Goal: Task Accomplishment & Management: Use online tool/utility

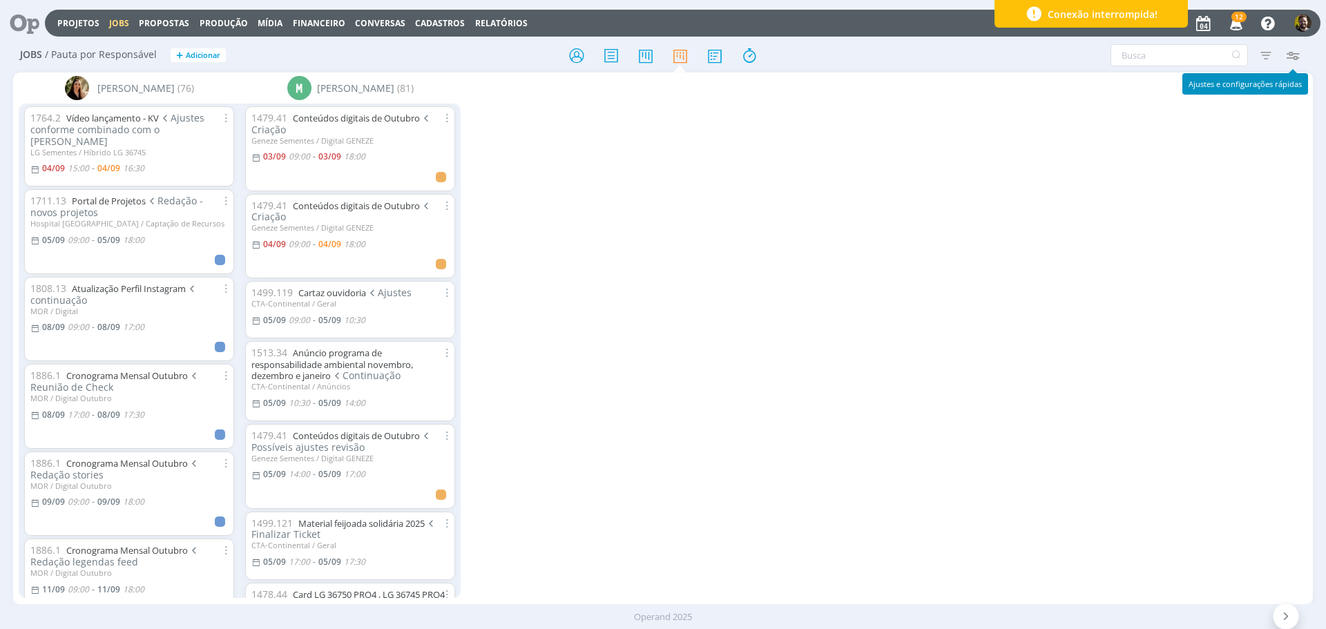
click at [1288, 55] on icon "button" at bounding box center [1292, 55] width 25 height 25
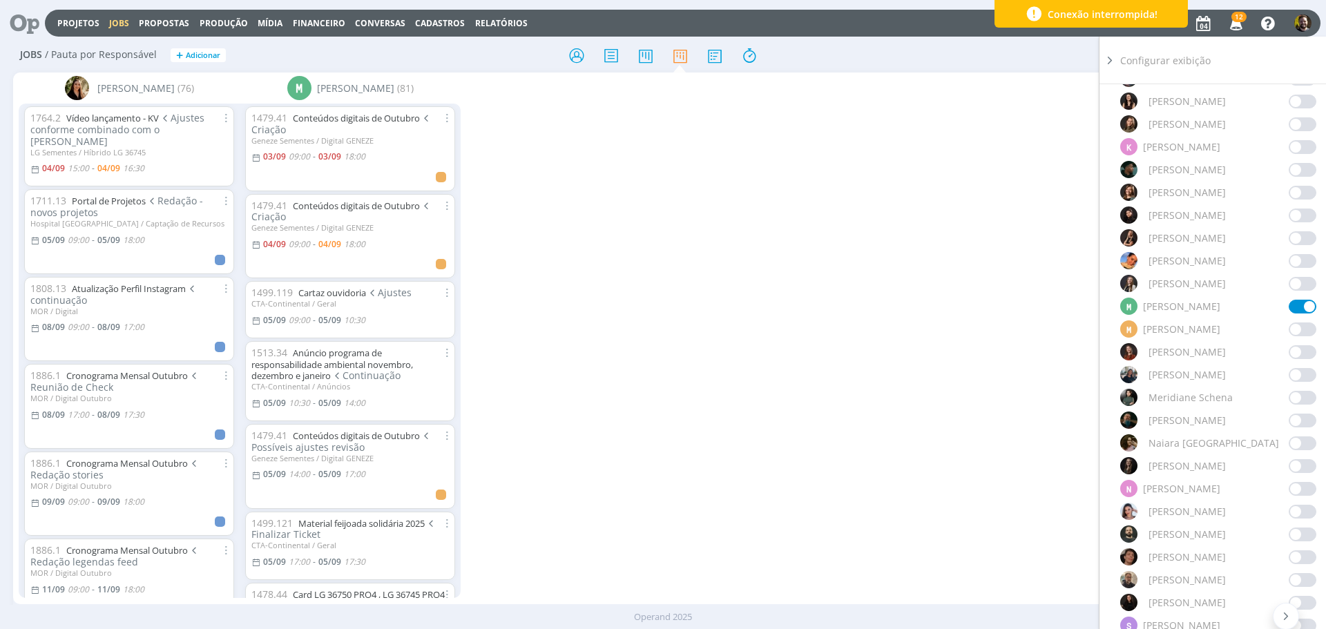
scroll to position [760, 0]
drag, startPoint x: 1291, startPoint y: 548, endPoint x: 1144, endPoint y: 147, distance: 427.1
click at [1291, 549] on span at bounding box center [1302, 552] width 28 height 14
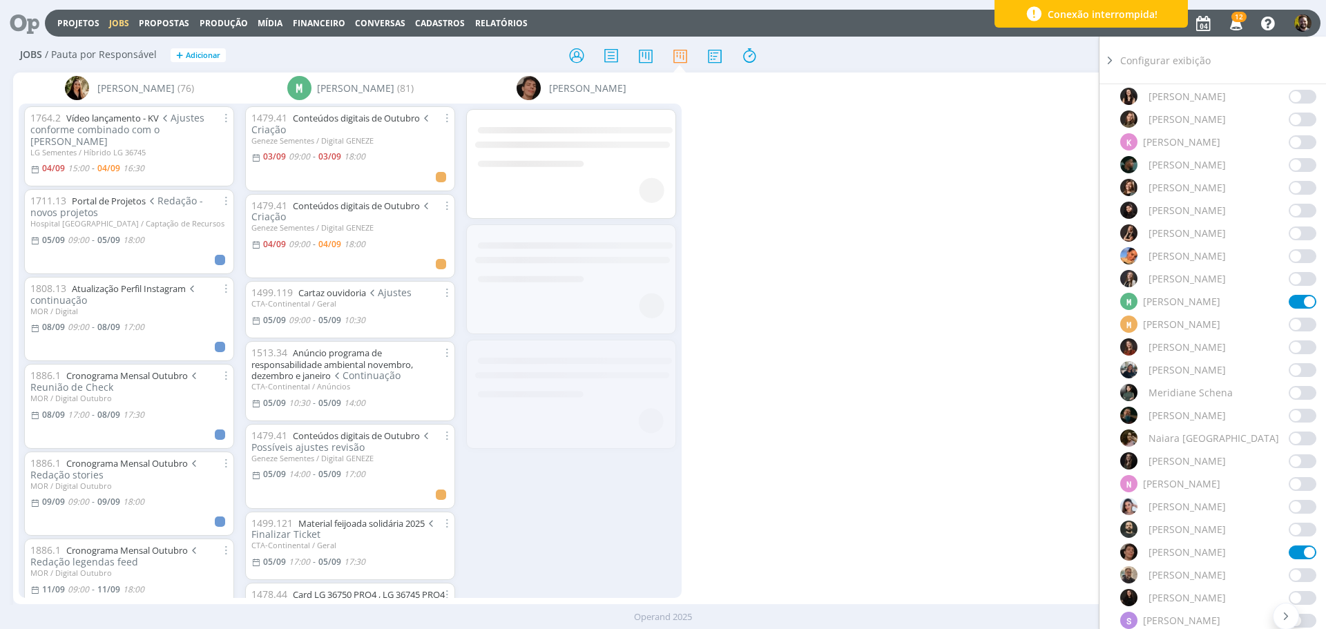
click at [1111, 61] on icon at bounding box center [1110, 60] width 14 height 15
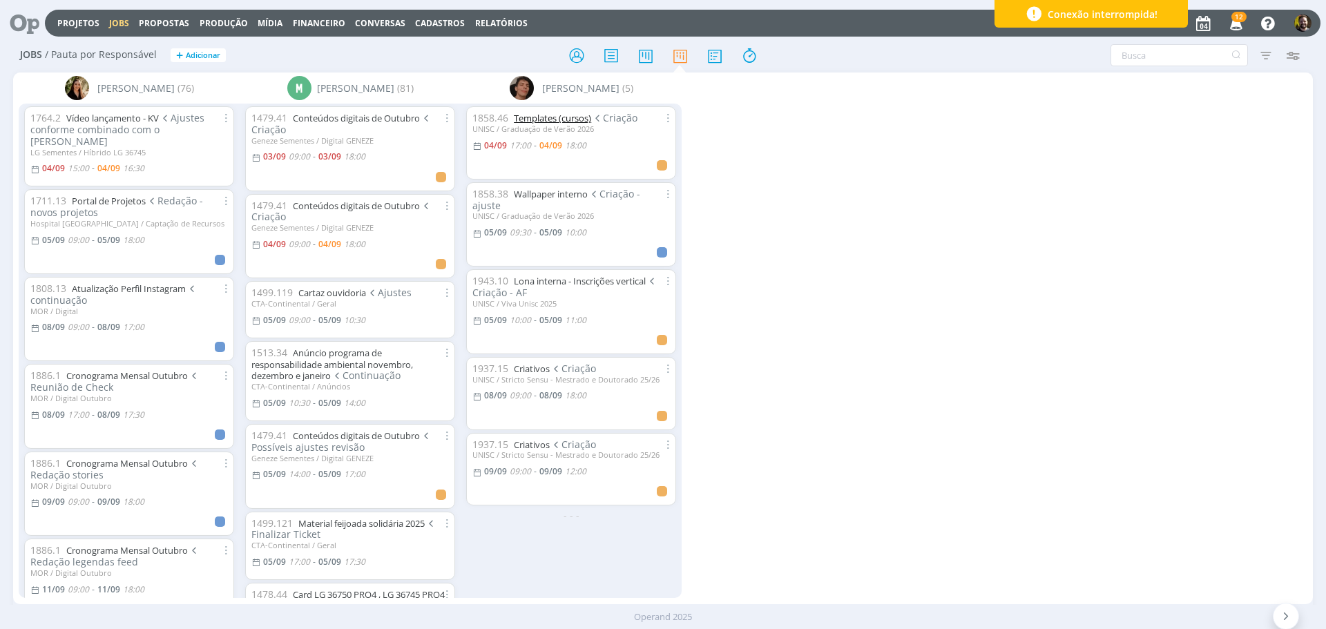
click at [525, 117] on link "Templates (cursos)" at bounding box center [552, 118] width 77 height 12
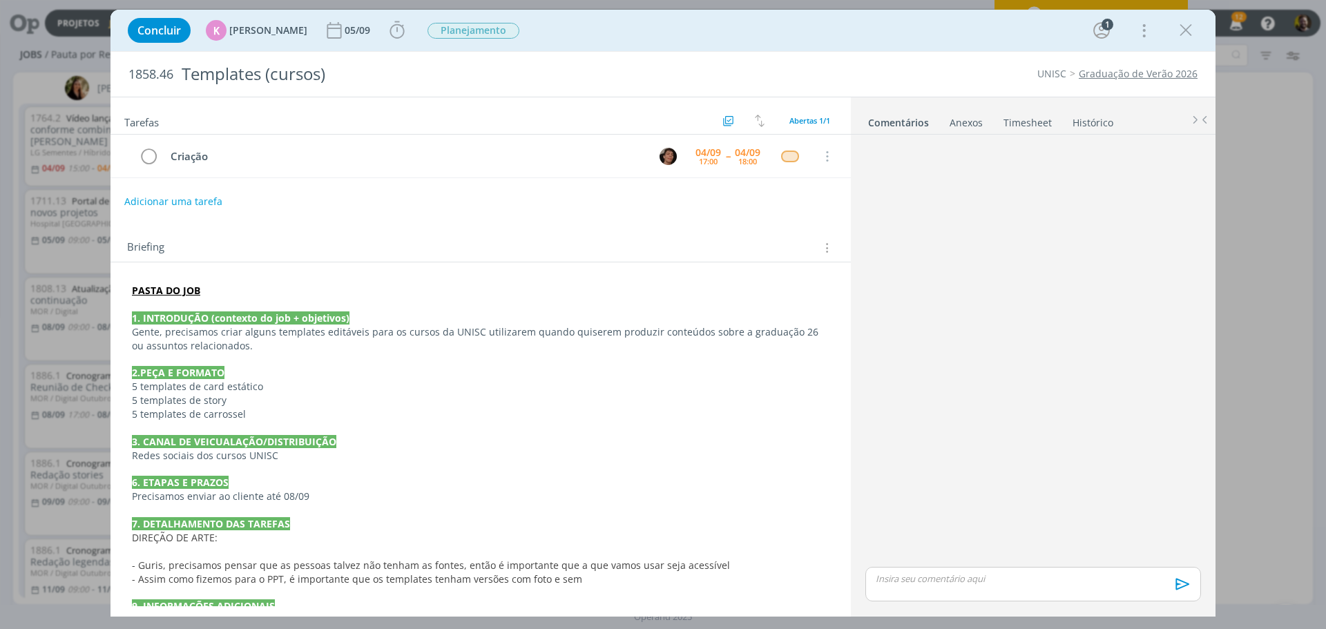
scroll to position [31, 0]
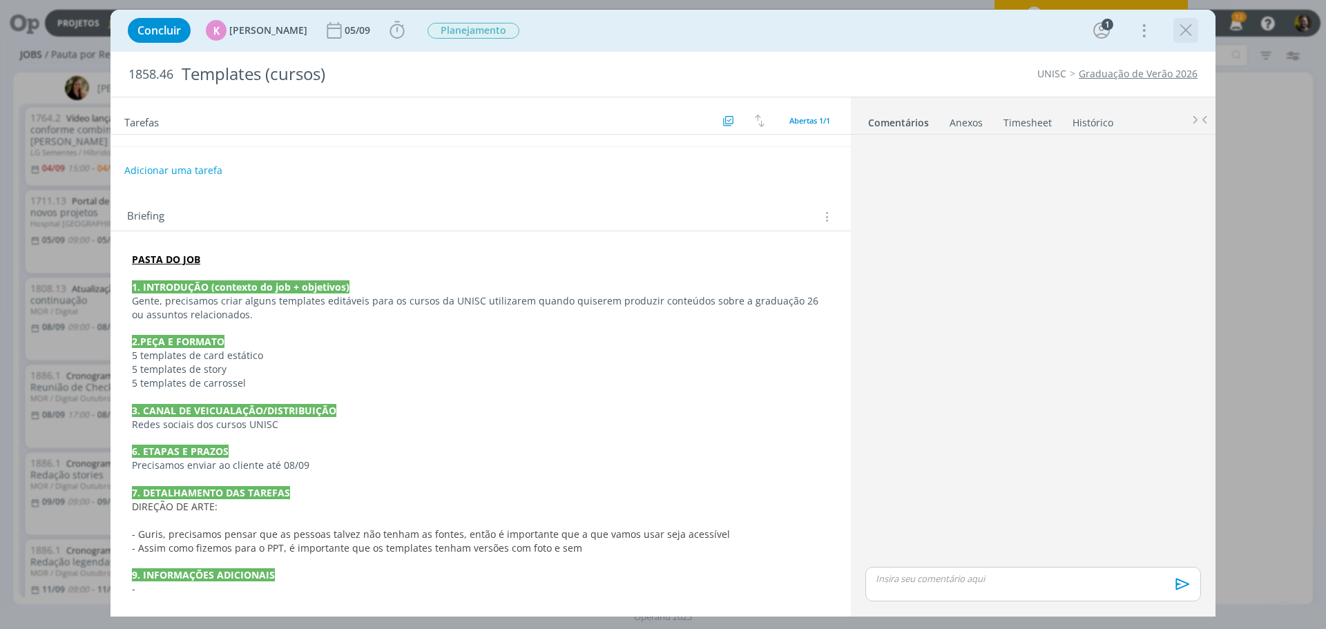
click at [1185, 36] on icon "dialog" at bounding box center [1185, 30] width 21 height 21
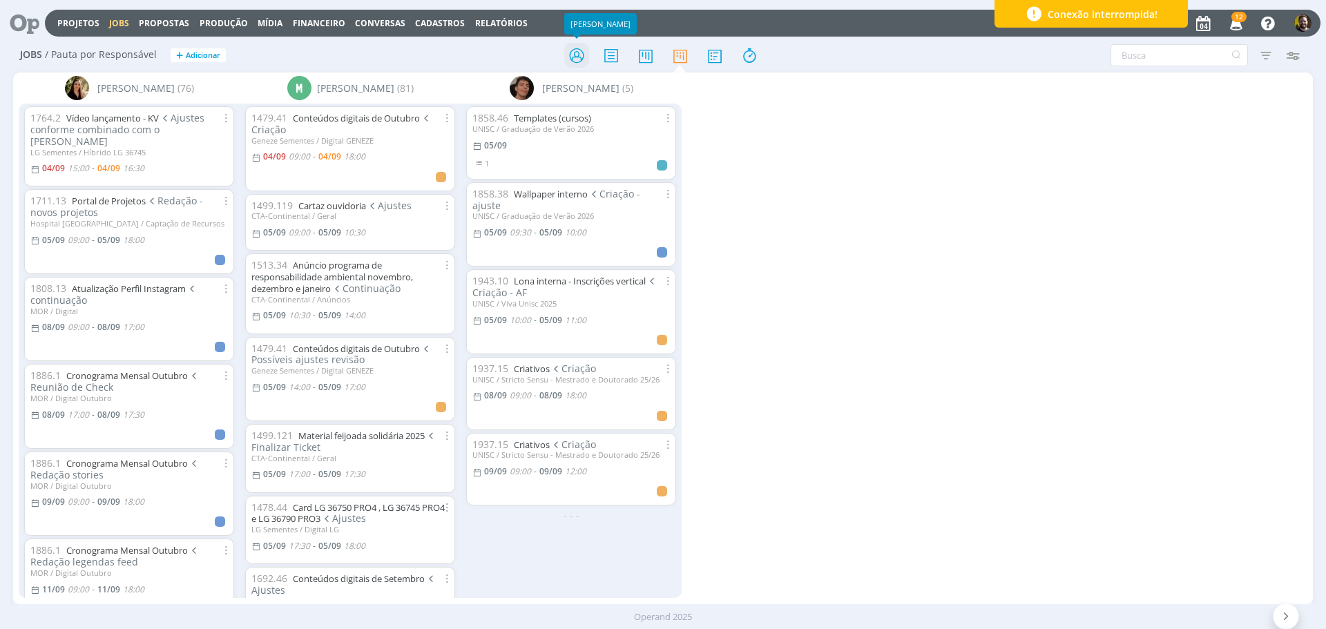
click at [575, 57] on icon at bounding box center [576, 55] width 25 height 27
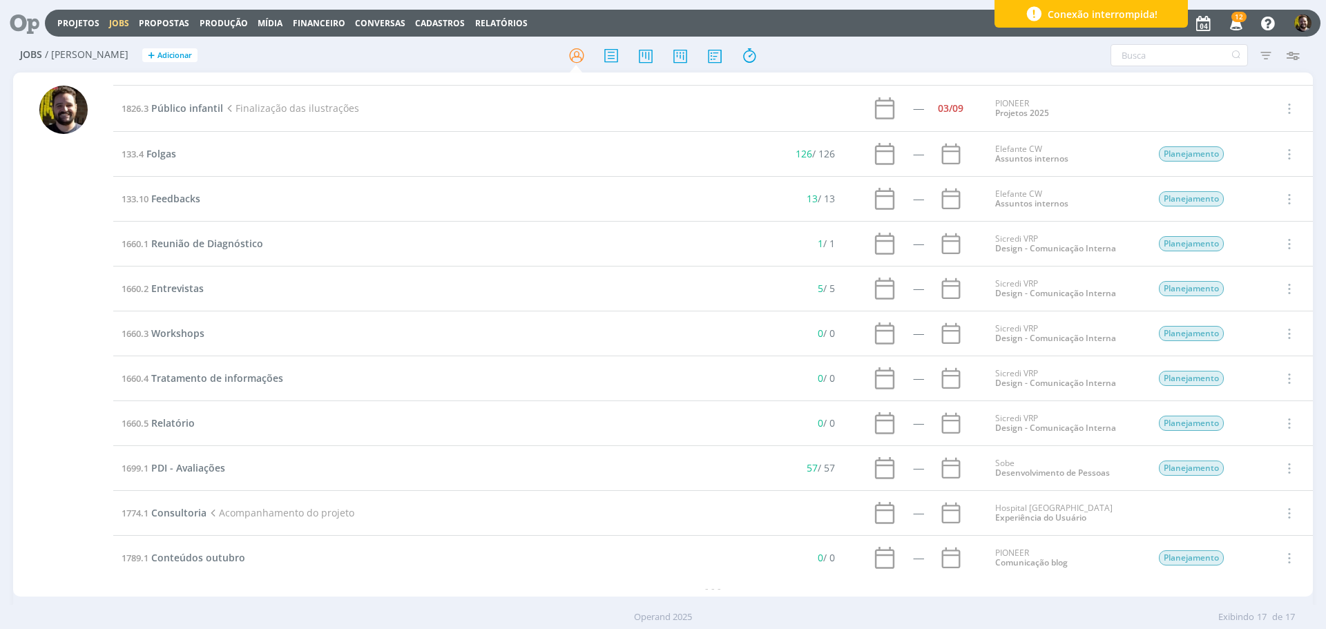
scroll to position [260, 0]
click at [180, 506] on span "Consultoria" at bounding box center [178, 511] width 55 height 13
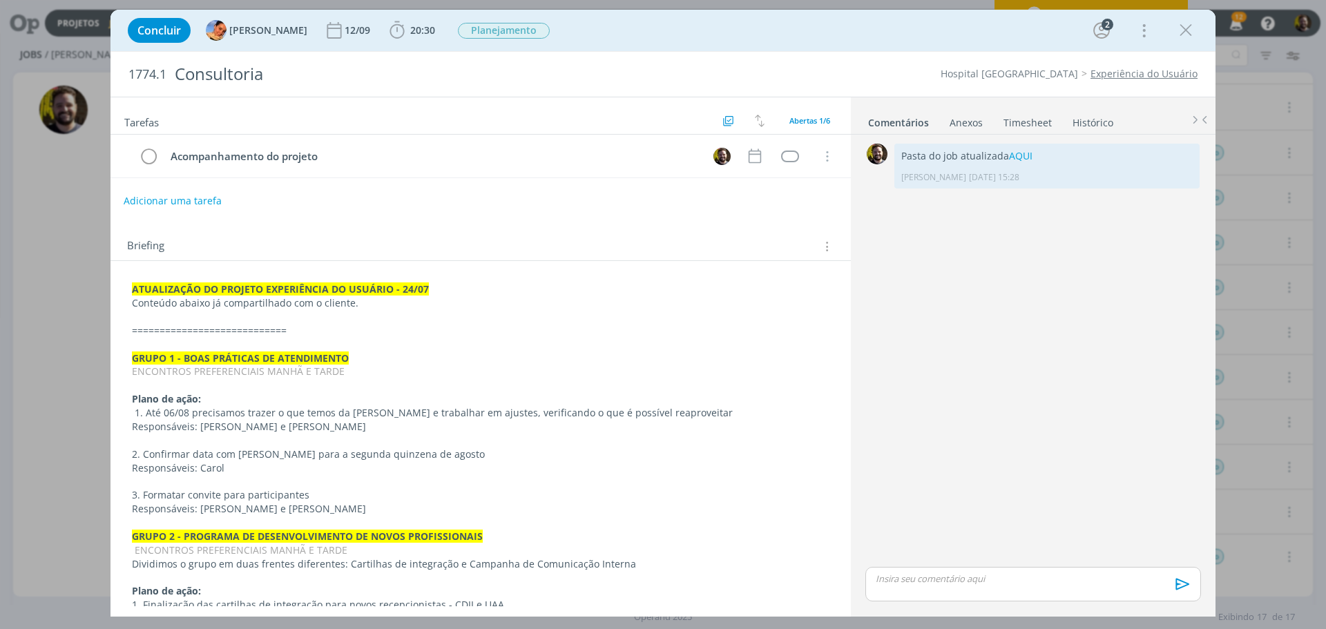
click at [146, 204] on button "Adicionar uma tarefa" at bounding box center [173, 200] width 98 height 23
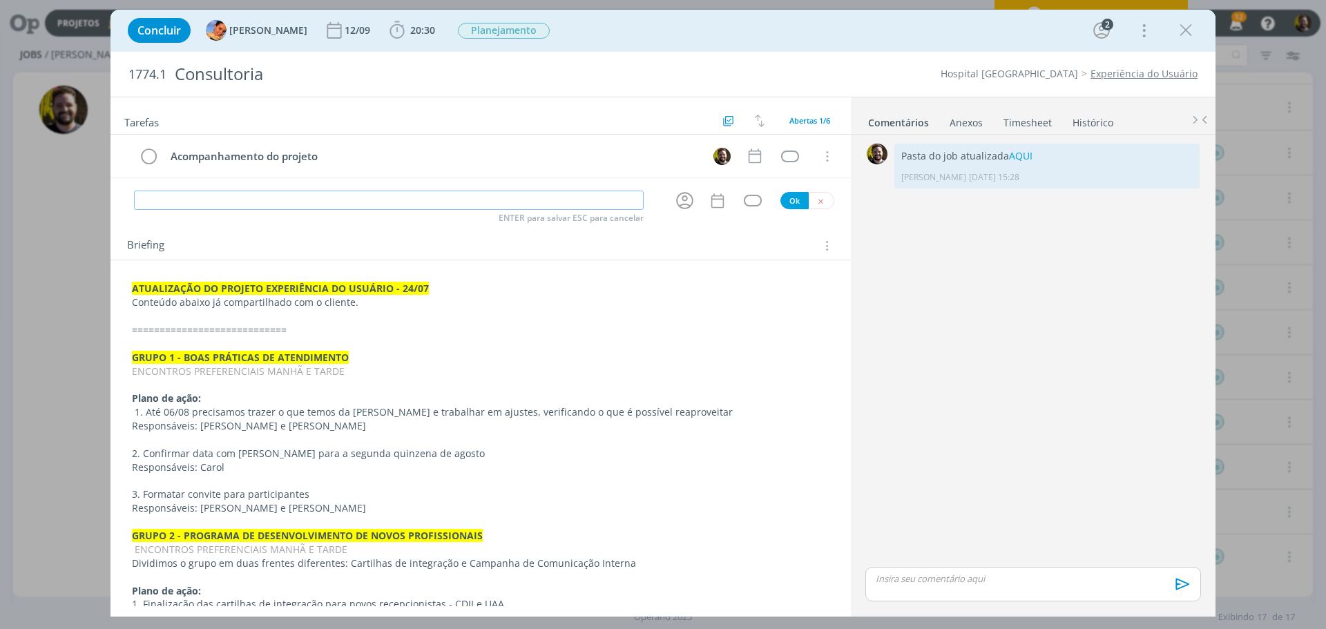
type input "a"
click at [684, 206] on icon "dialog" at bounding box center [684, 201] width 17 height 17
type input "Layout telas Sala de Espera CC"
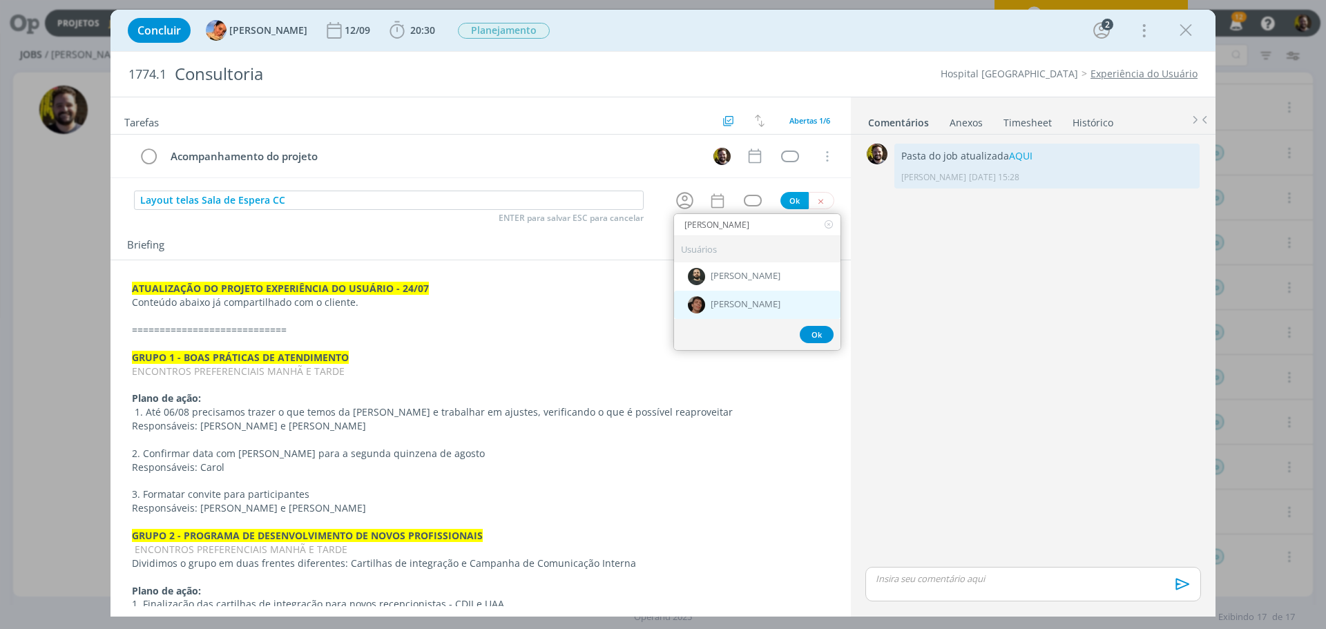
type input "[PERSON_NAME]"
click at [766, 300] on span "[PERSON_NAME]" at bounding box center [746, 305] width 70 height 11
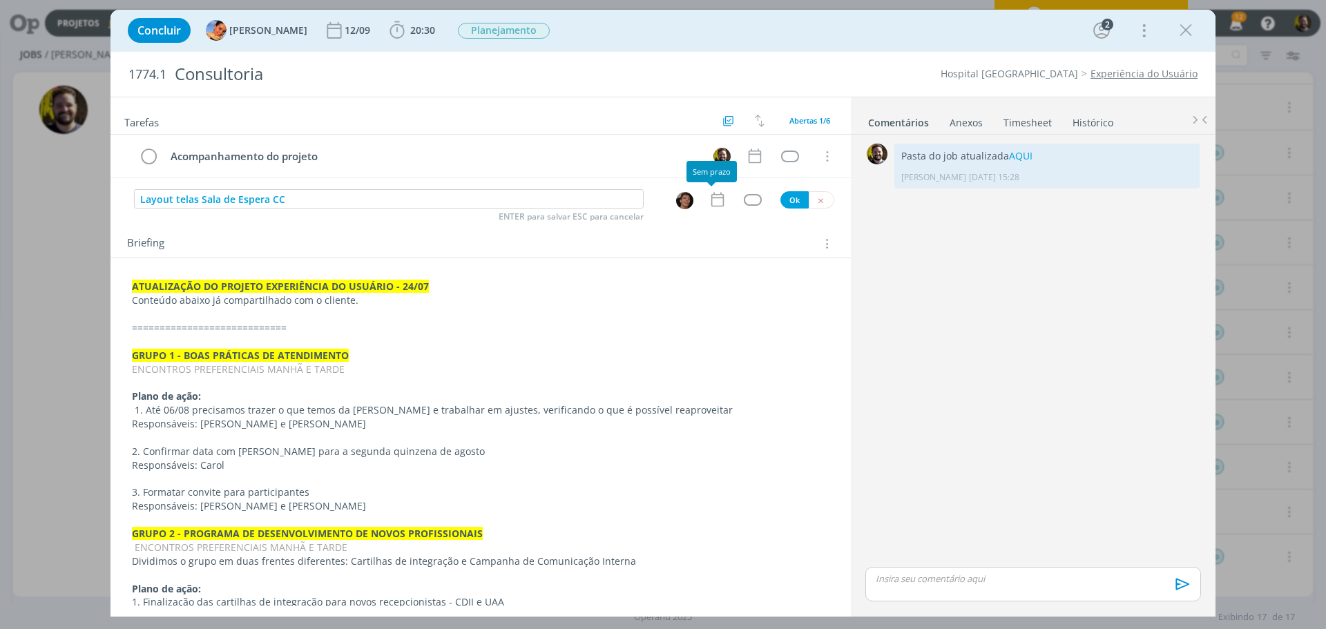
click at [711, 202] on icon "dialog" at bounding box center [717, 200] width 18 height 18
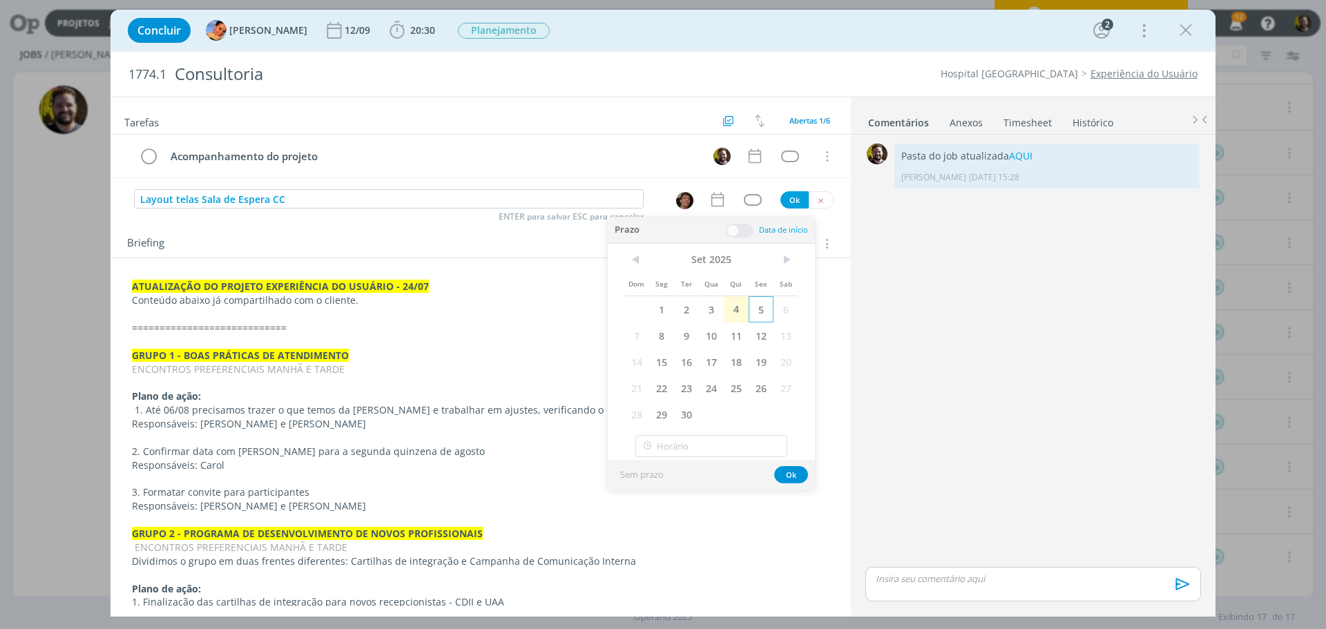
click at [763, 316] on span "5" at bounding box center [761, 309] width 25 height 26
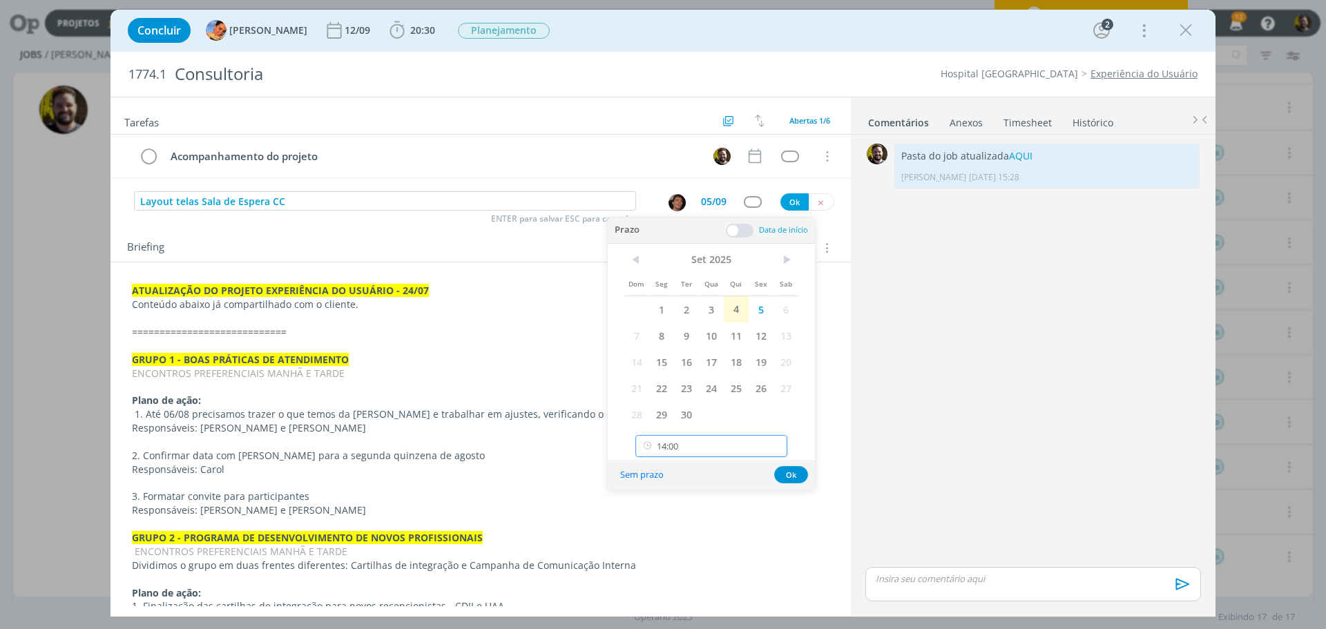
click at [704, 438] on input "14:00" at bounding box center [711, 446] width 152 height 22
click at [682, 492] on div "13:00" at bounding box center [713, 484] width 155 height 25
click at [710, 452] on input "13:00" at bounding box center [711, 446] width 152 height 22
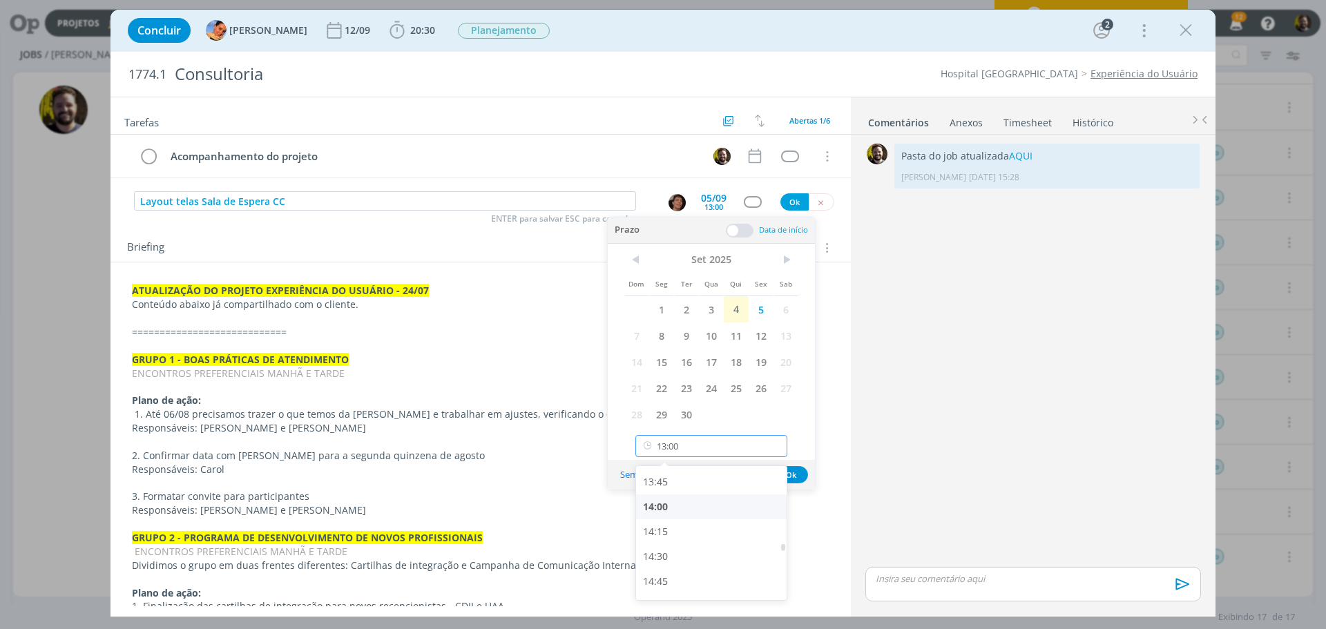
scroll to position [1395, 0]
click at [667, 567] on div "15:00" at bounding box center [713, 575] width 155 height 25
type input "15:00"
click at [733, 232] on span at bounding box center [740, 231] width 28 height 14
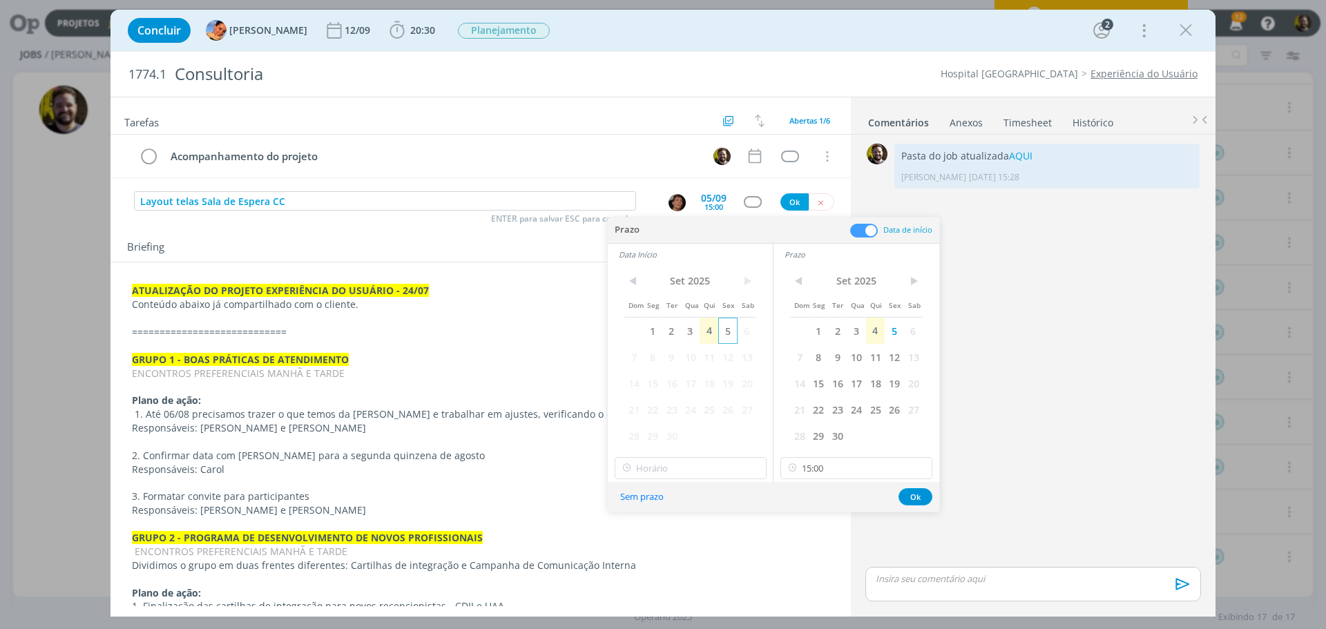
click at [726, 329] on span "5" at bounding box center [727, 331] width 19 height 26
click at [670, 471] on input "14:00" at bounding box center [691, 468] width 152 height 22
click at [666, 511] on div "13:00" at bounding box center [692, 506] width 155 height 25
type input "13:00"
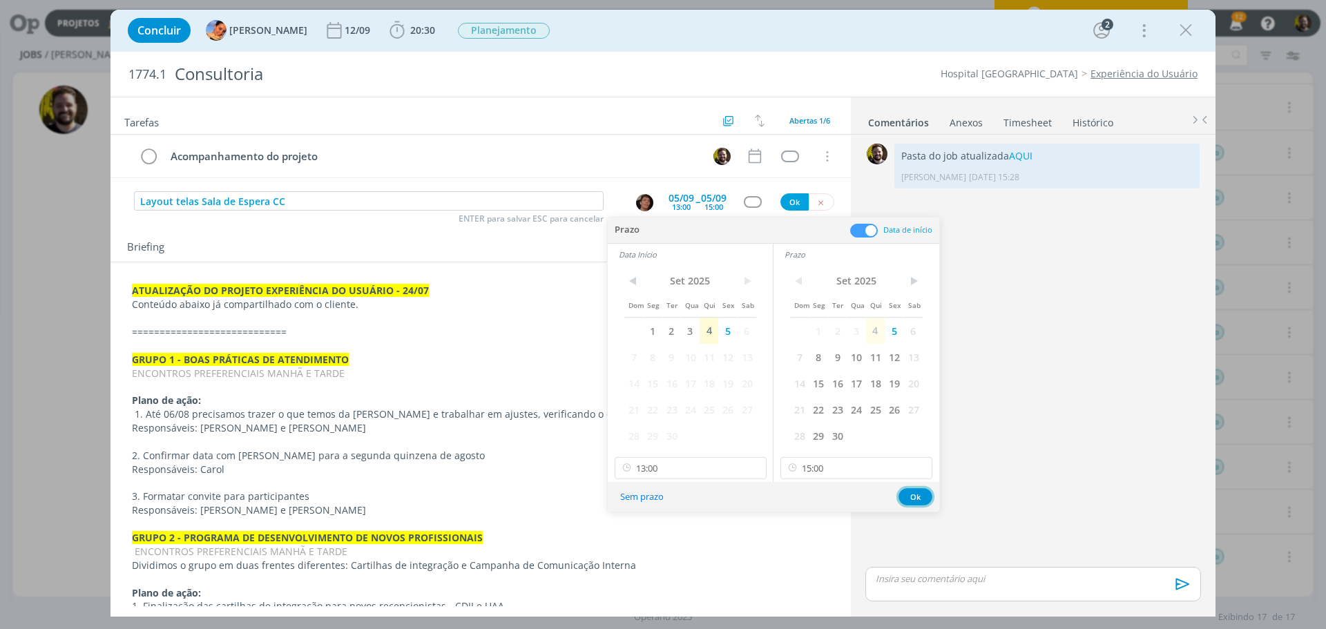
click at [909, 493] on button "Ok" at bounding box center [915, 496] width 34 height 17
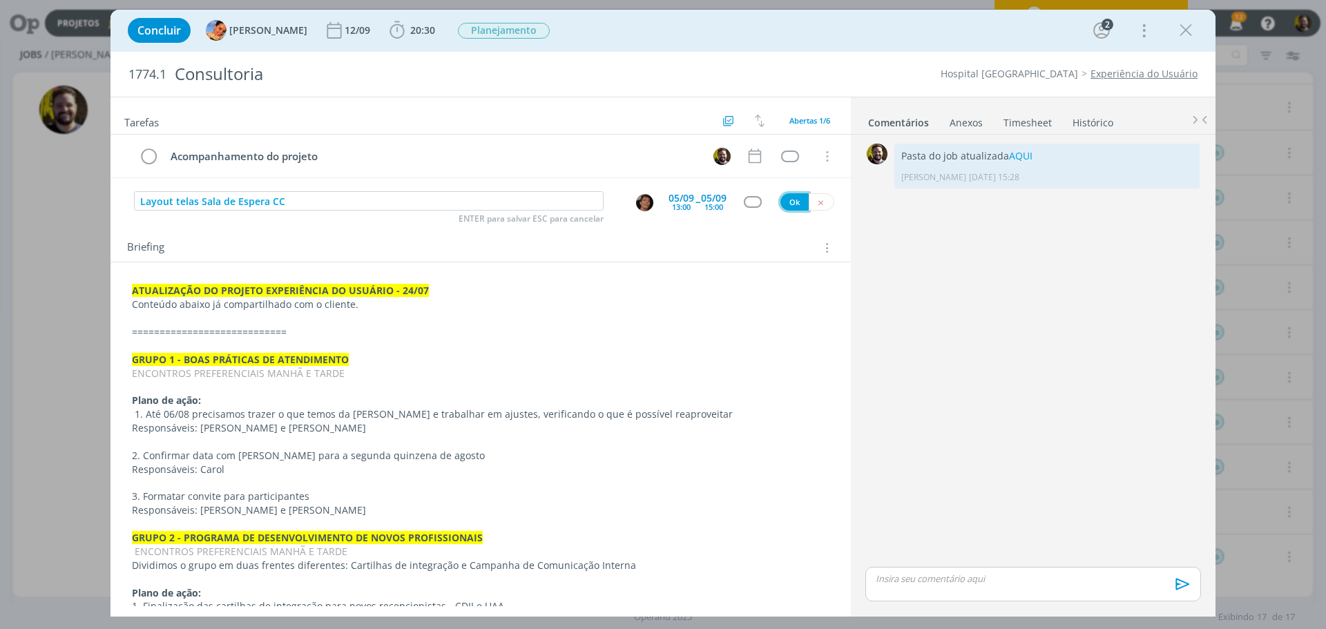
click at [789, 200] on button "Ok" at bounding box center [794, 201] width 28 height 17
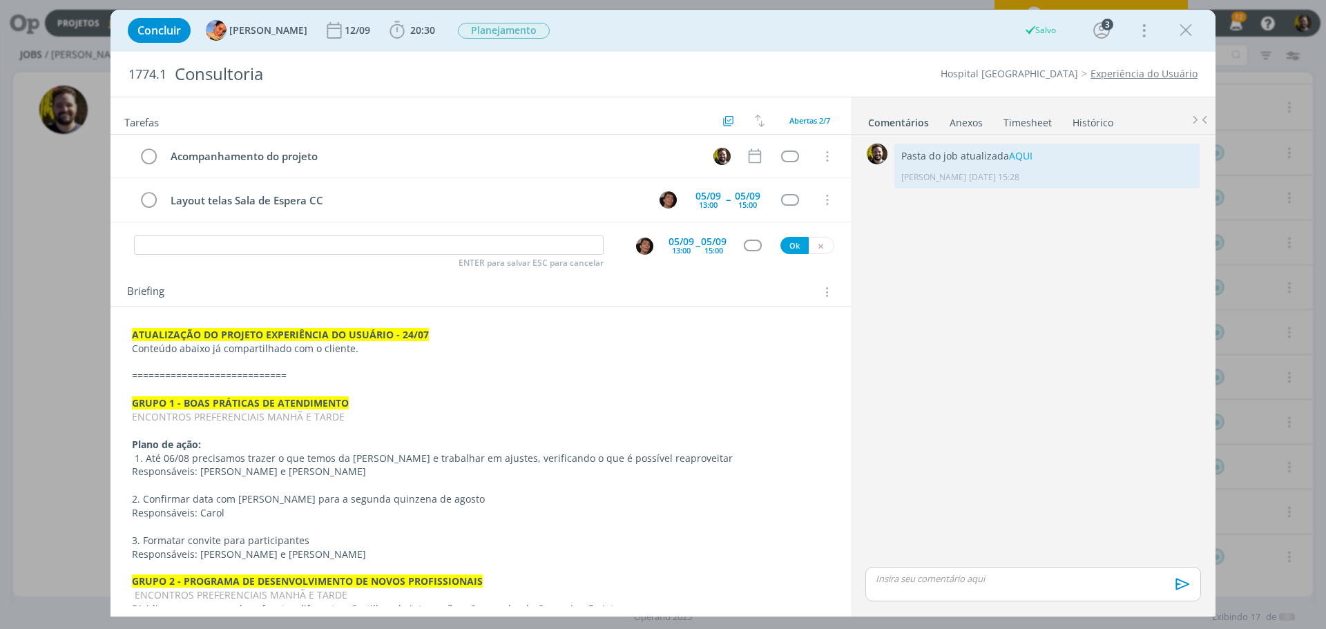
click at [816, 243] on icon "dialog" at bounding box center [820, 246] width 9 height 9
click at [917, 583] on p "dialog" at bounding box center [1032, 578] width 313 height 12
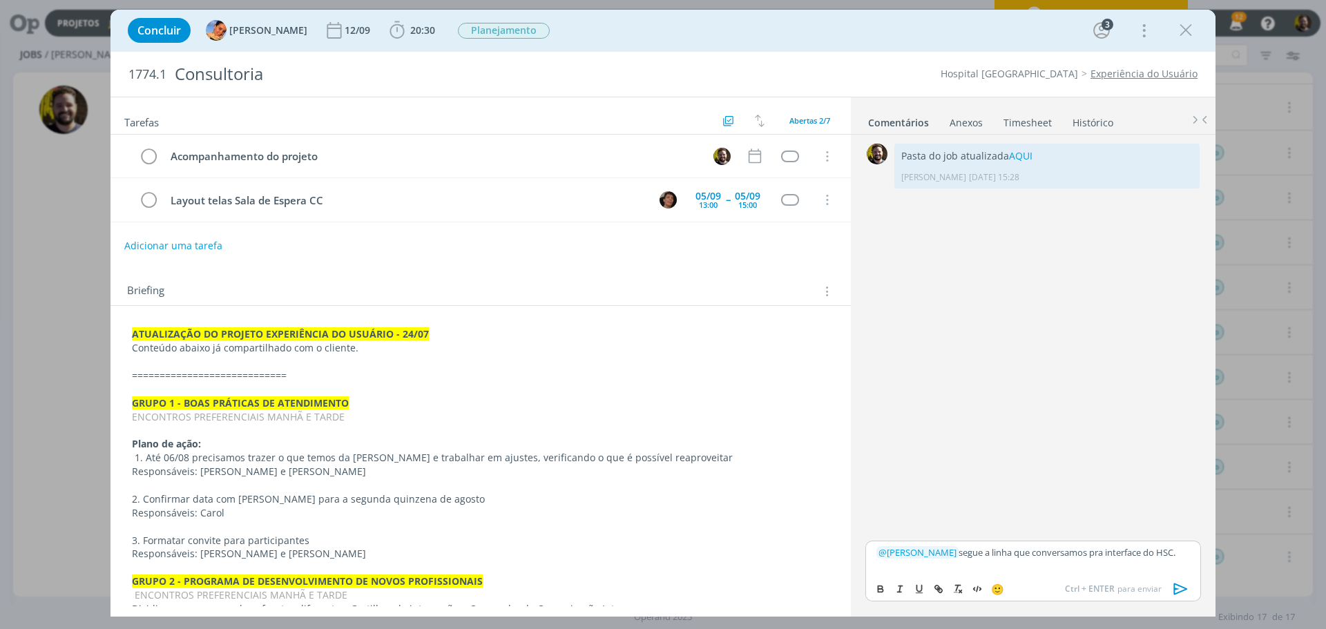
click at [1182, 588] on icon "dialog" at bounding box center [1180, 589] width 21 height 21
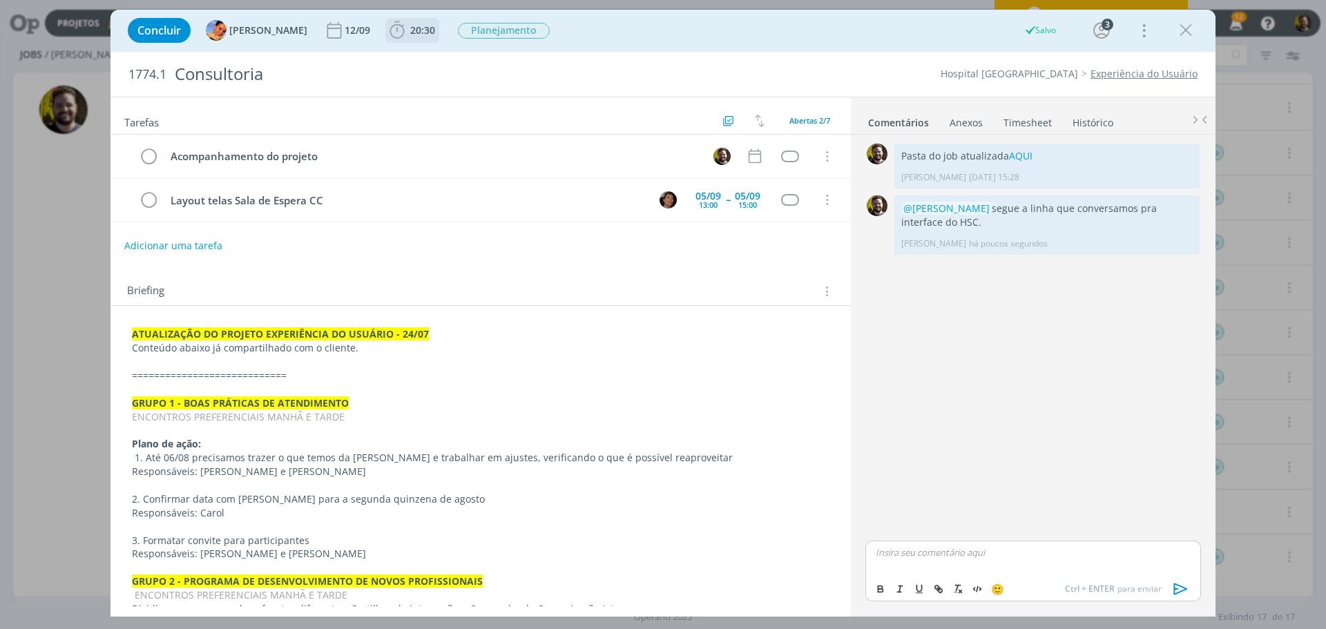
click at [387, 30] on icon "dialog" at bounding box center [397, 30] width 21 height 21
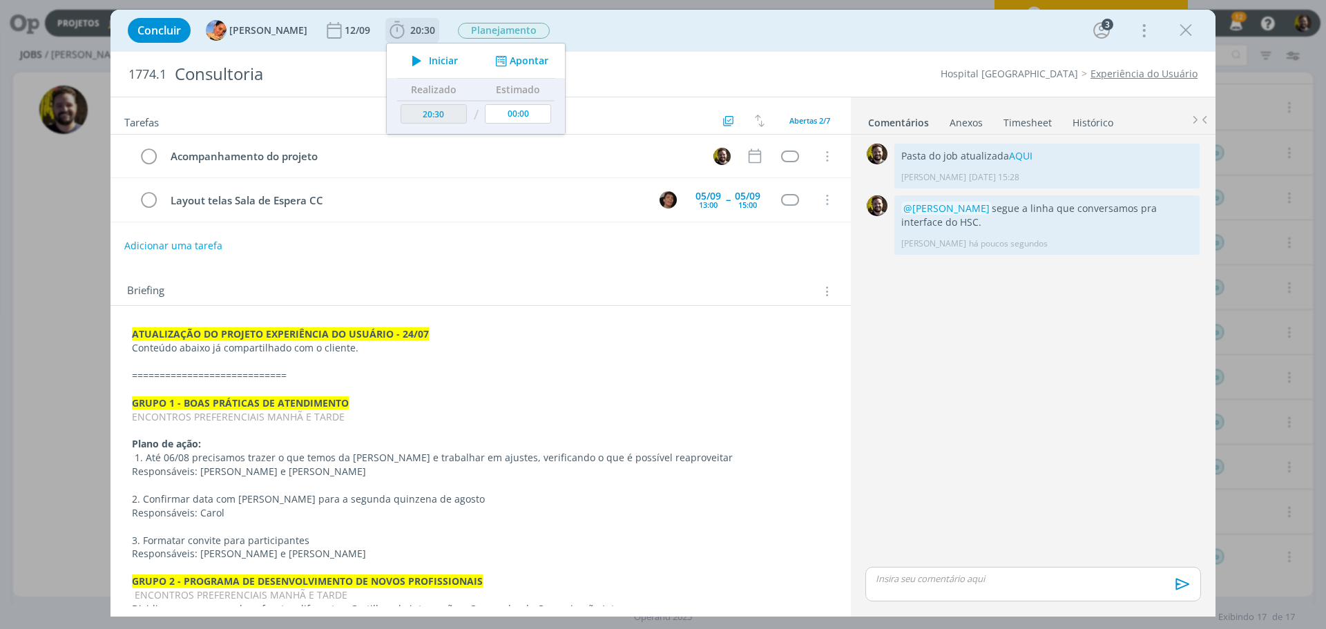
click at [502, 59] on button "Apontar" at bounding box center [520, 61] width 57 height 15
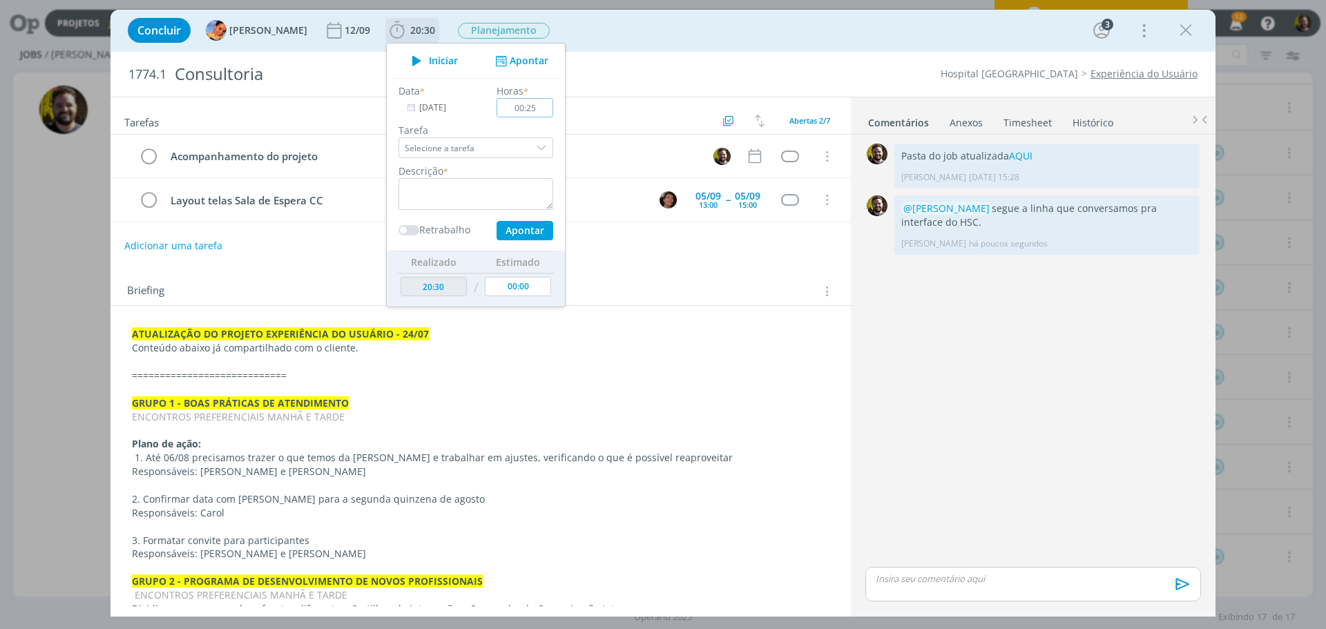
type input "00:25"
click at [532, 144] on div "dialog" at bounding box center [542, 147] width 21 height 21
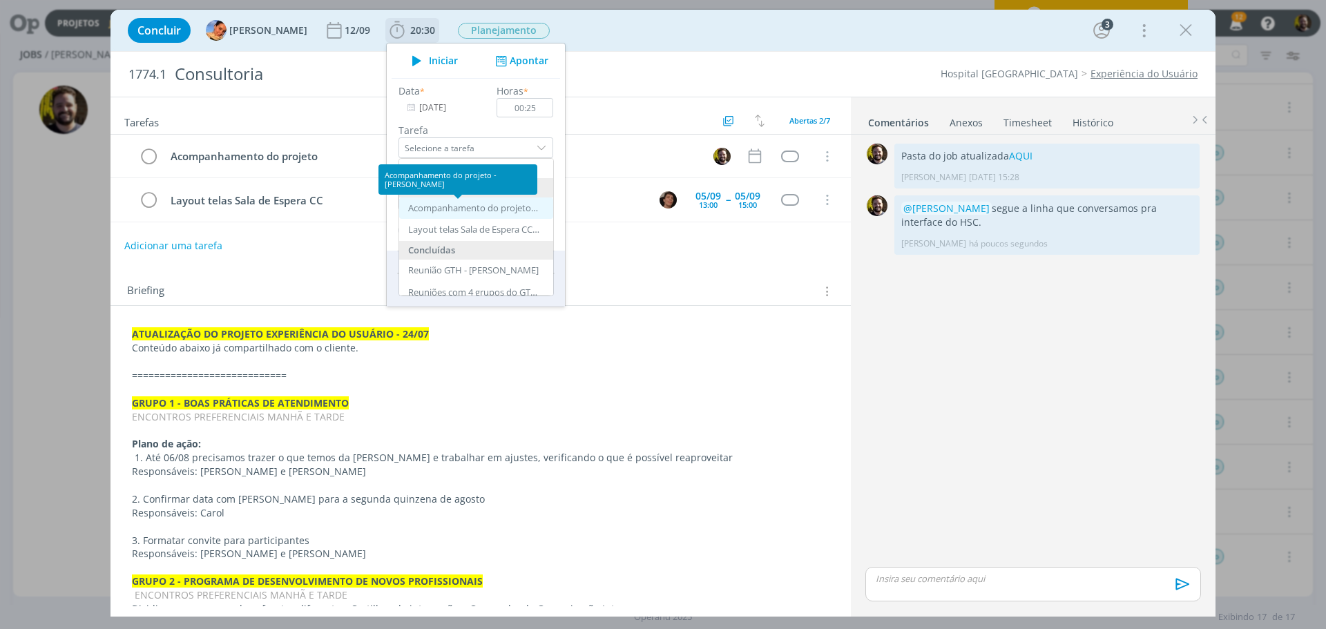
click at [488, 203] on div "Acompanhamento do projeto - [PERSON_NAME]" at bounding box center [473, 208] width 131 height 11
type input "Acompanhamento do projeto"
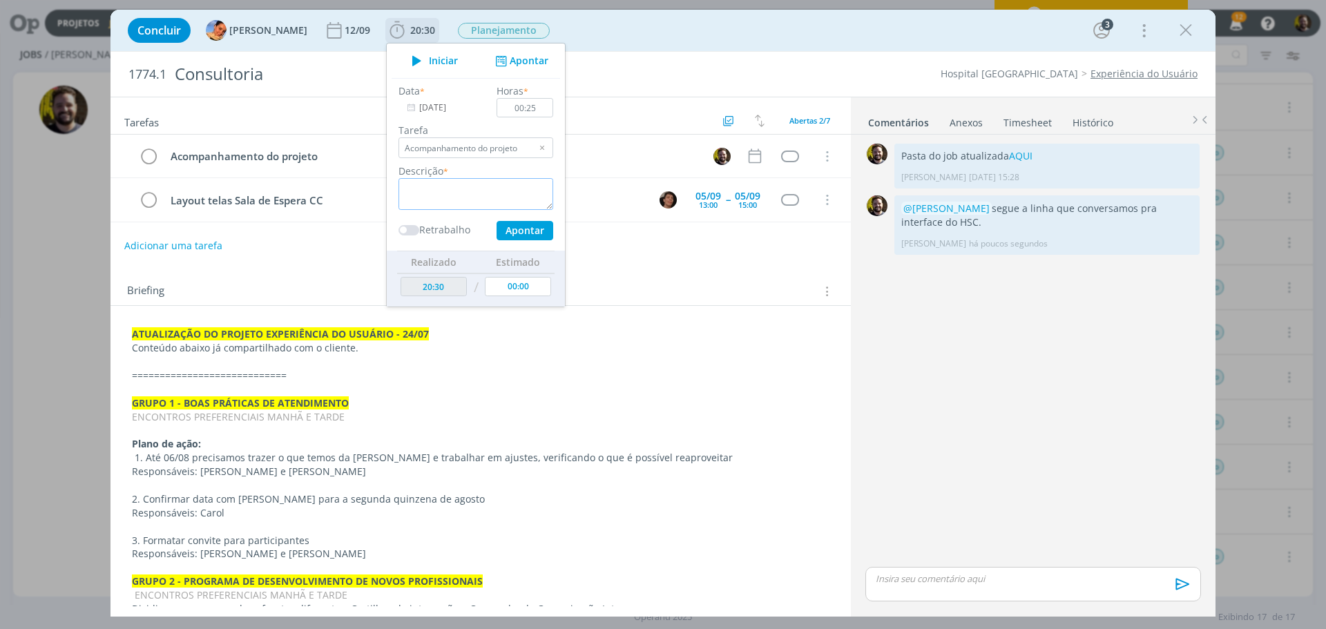
click at [484, 200] on textarea "dialog" at bounding box center [475, 194] width 155 height 32
type textarea "Alinhamento e correções no roteiro Segurança do Paciente"
click at [496, 228] on button "Apontar" at bounding box center [524, 230] width 57 height 19
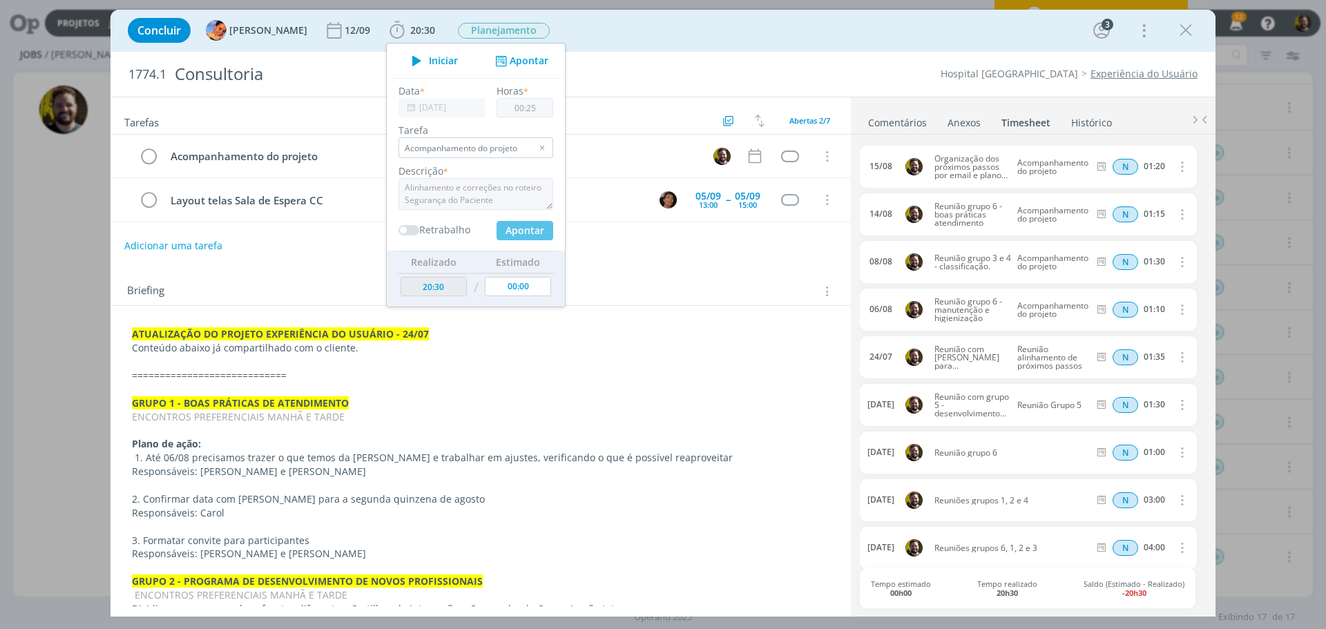
type input "20:55"
type input "00:00"
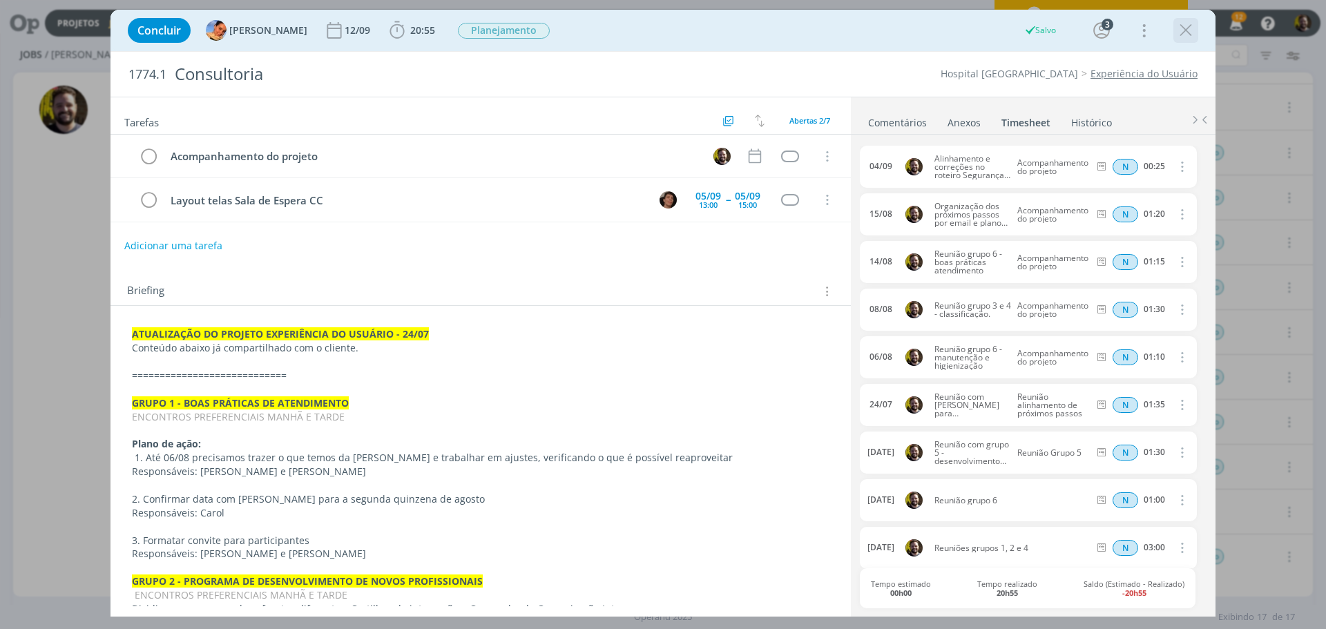
click at [1179, 23] on icon "dialog" at bounding box center [1185, 30] width 21 height 21
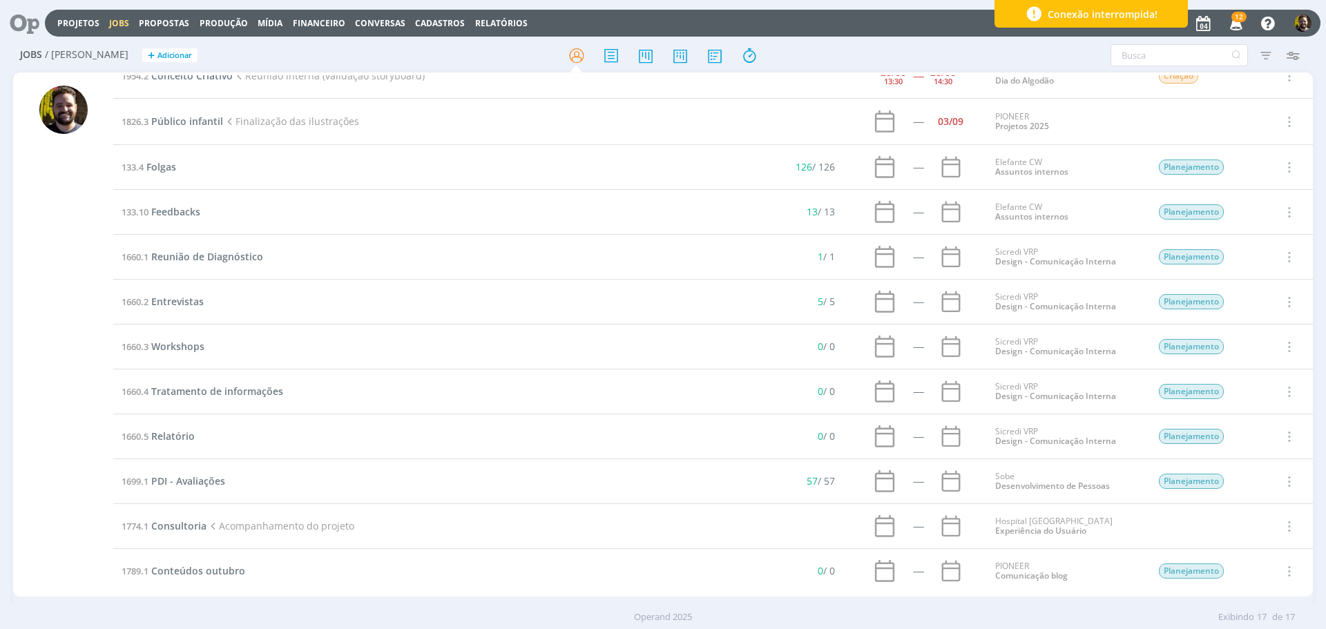
scroll to position [260, 0]
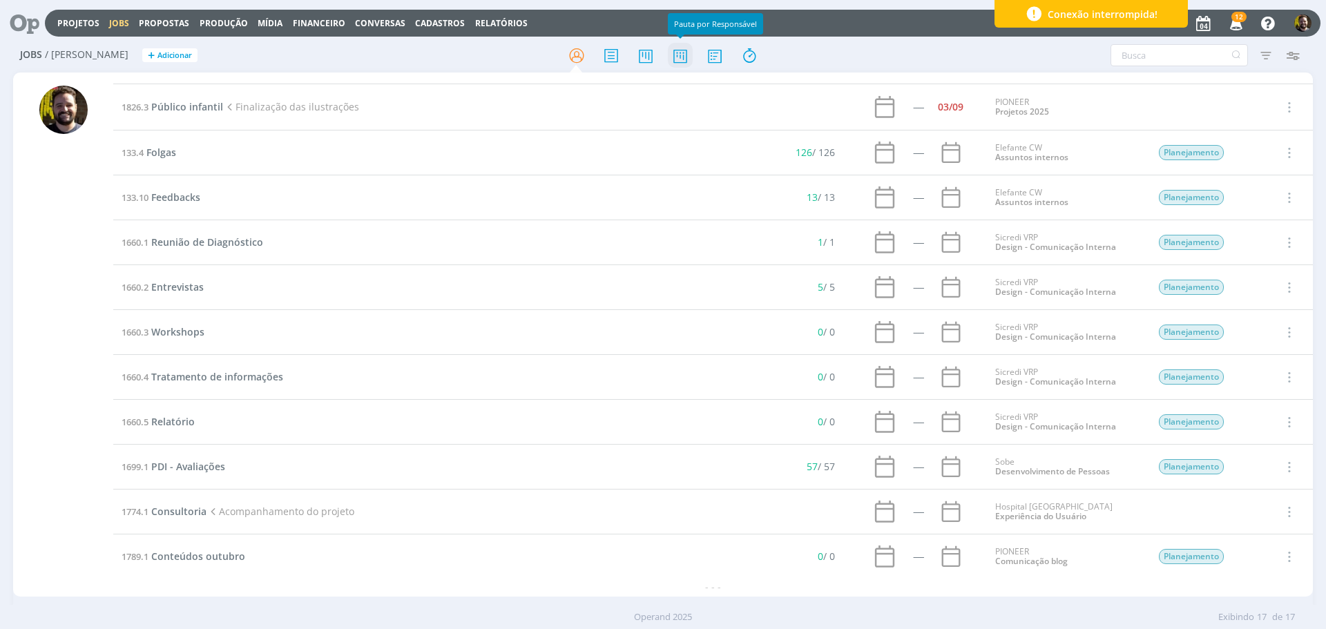
drag, startPoint x: 682, startPoint y: 60, endPoint x: 673, endPoint y: 61, distance: 9.1
click at [682, 60] on icon at bounding box center [680, 55] width 25 height 27
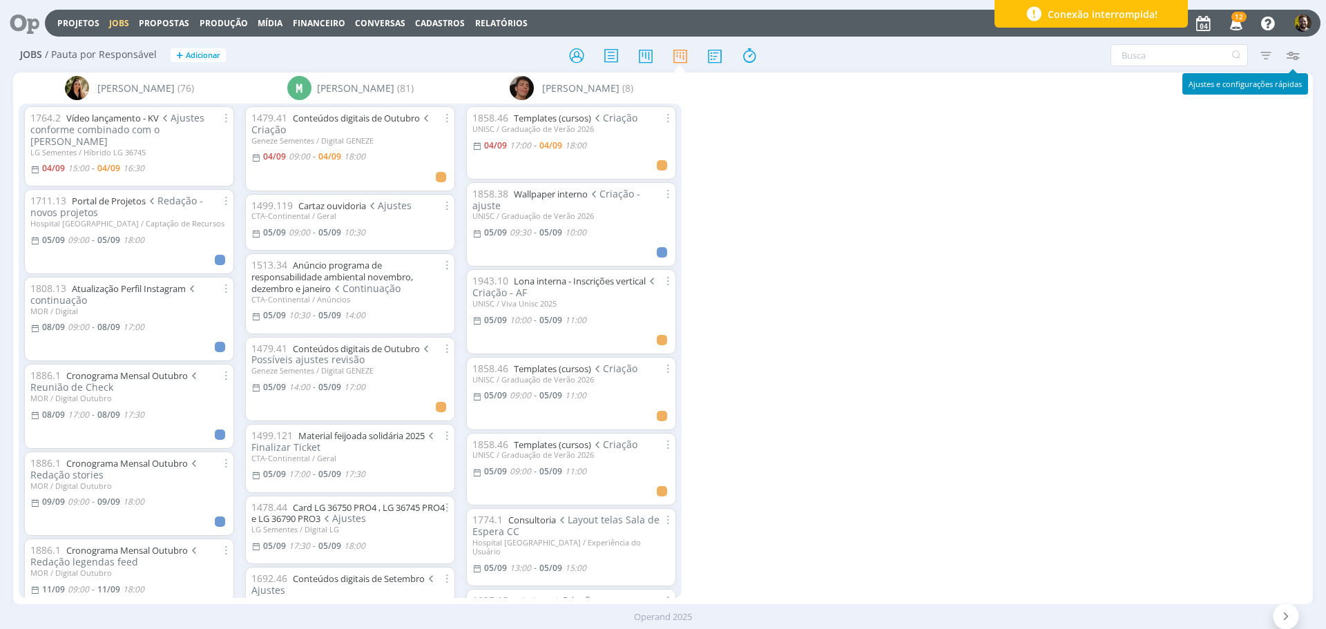
click at [1295, 56] on icon "button" at bounding box center [1292, 55] width 25 height 25
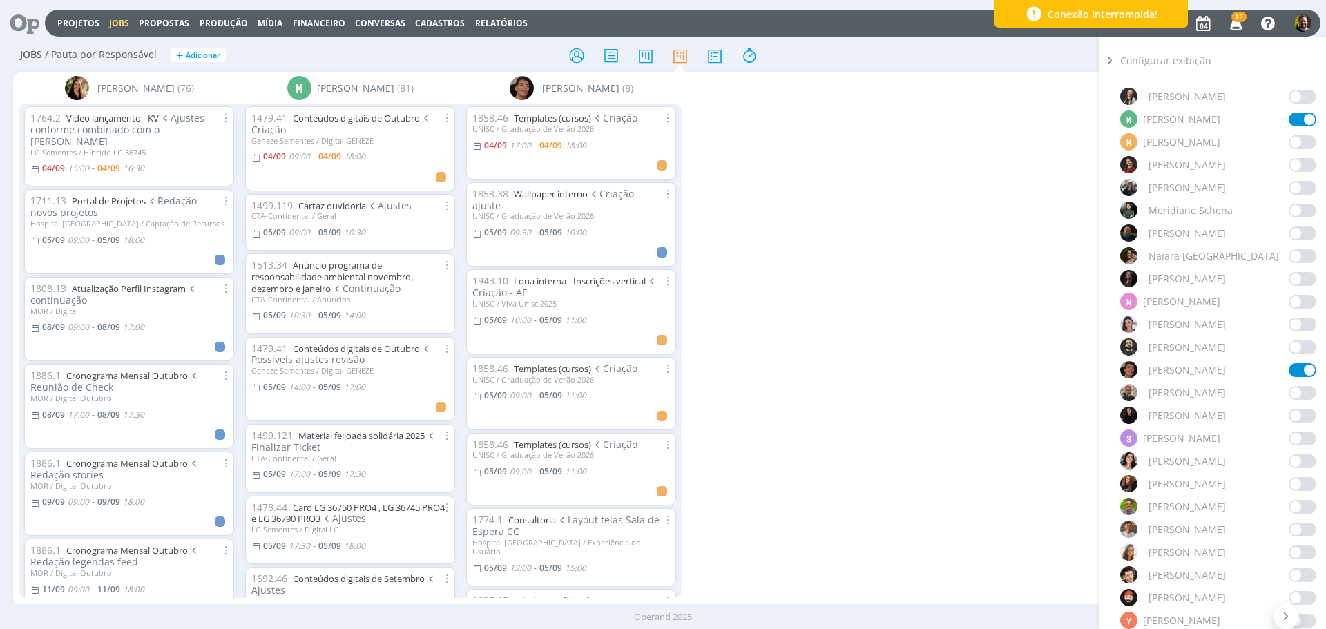
scroll to position [967, 0]
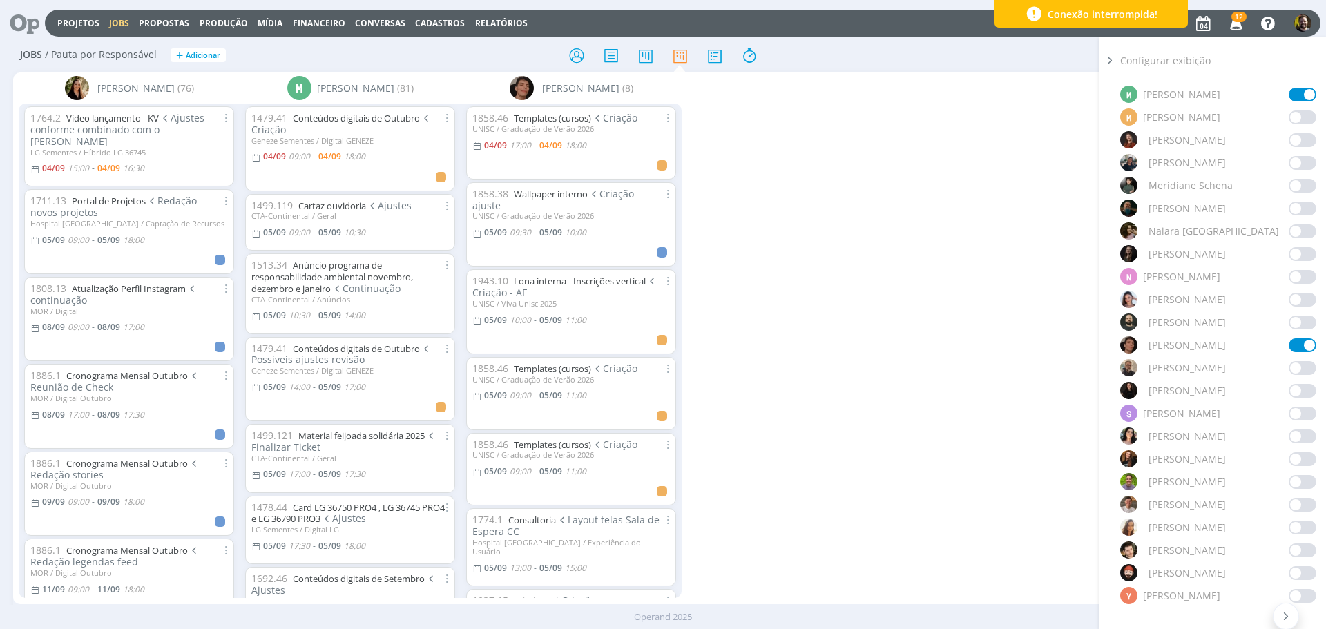
click at [1292, 364] on span at bounding box center [1302, 368] width 28 height 14
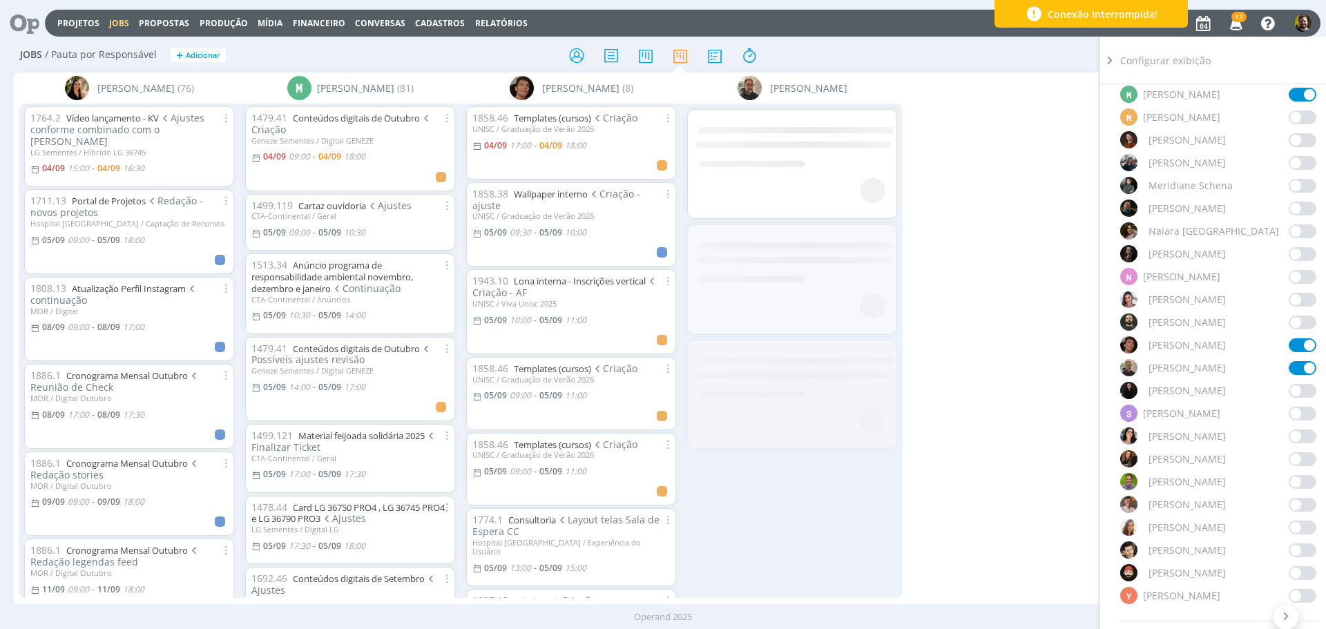
click at [1110, 61] on icon at bounding box center [1110, 60] width 14 height 15
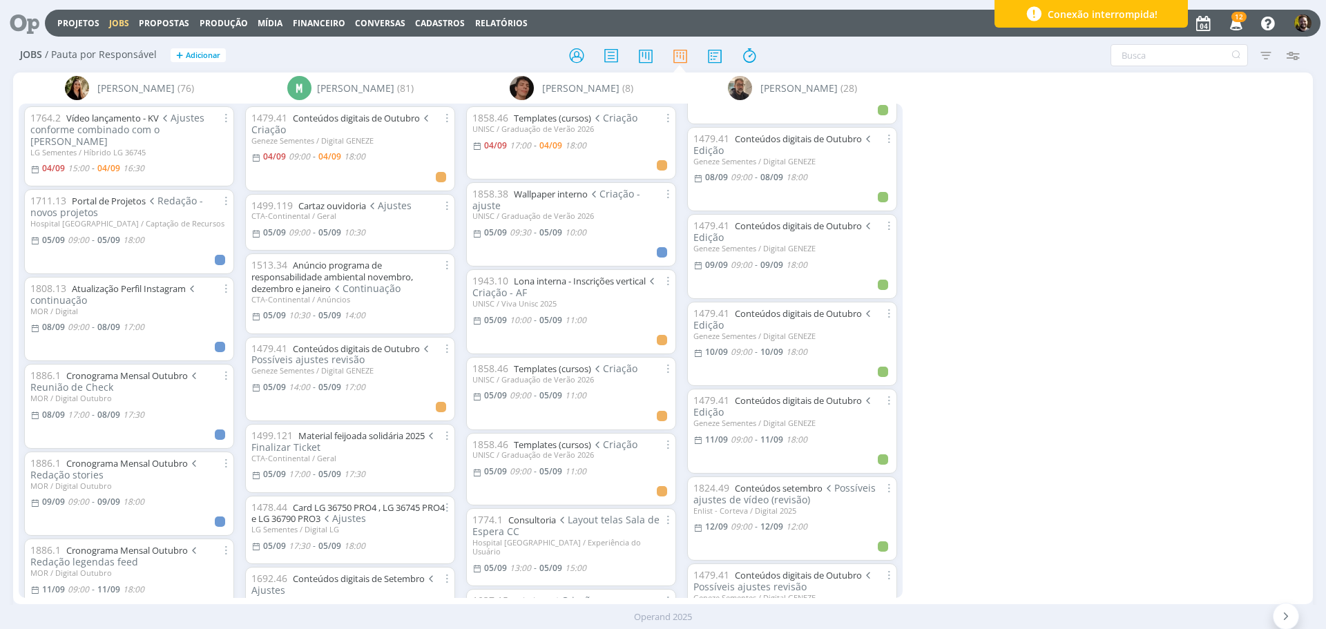
scroll to position [345, 0]
click at [1295, 58] on icon "button" at bounding box center [1292, 55] width 25 height 25
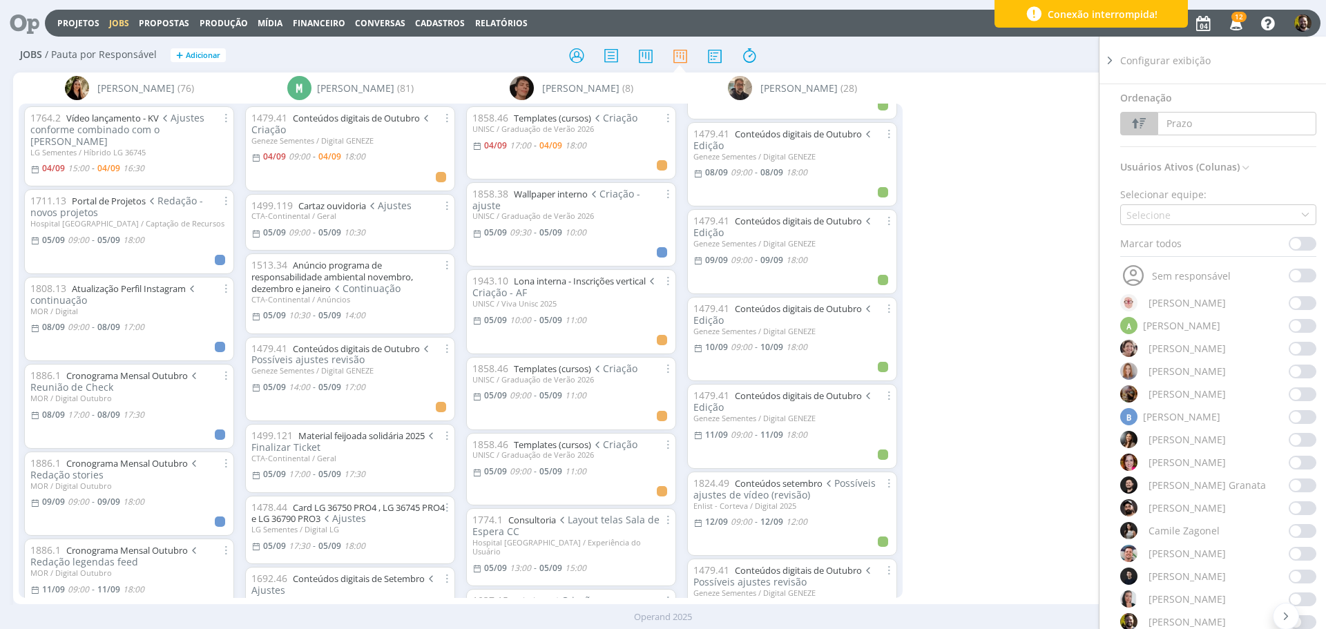
scroll to position [0, 0]
click at [1299, 250] on span at bounding box center [1302, 250] width 28 height 14
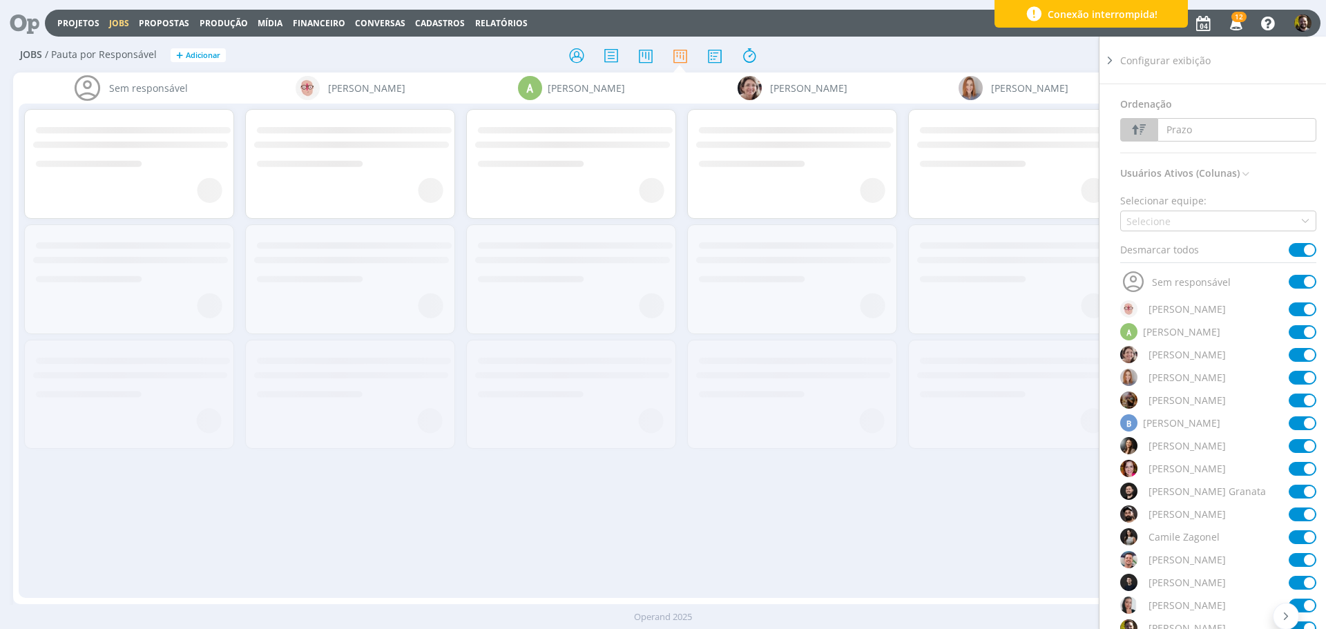
click at [1299, 251] on span at bounding box center [1302, 250] width 28 height 14
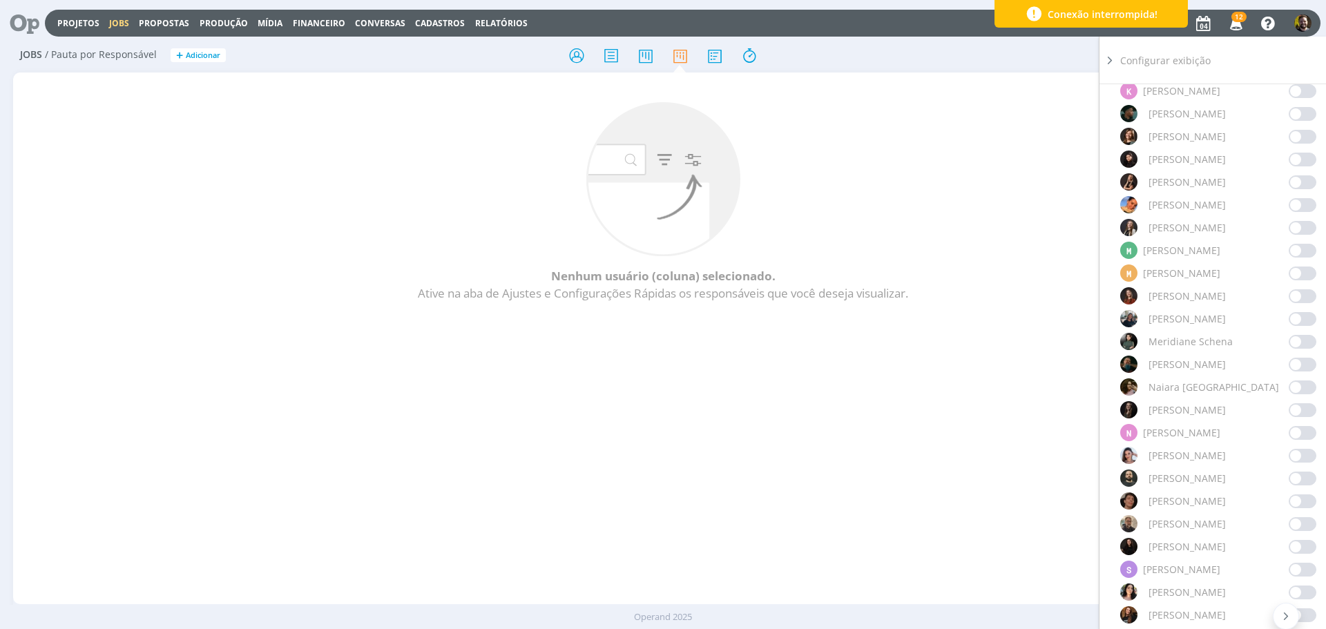
scroll to position [898, 0]
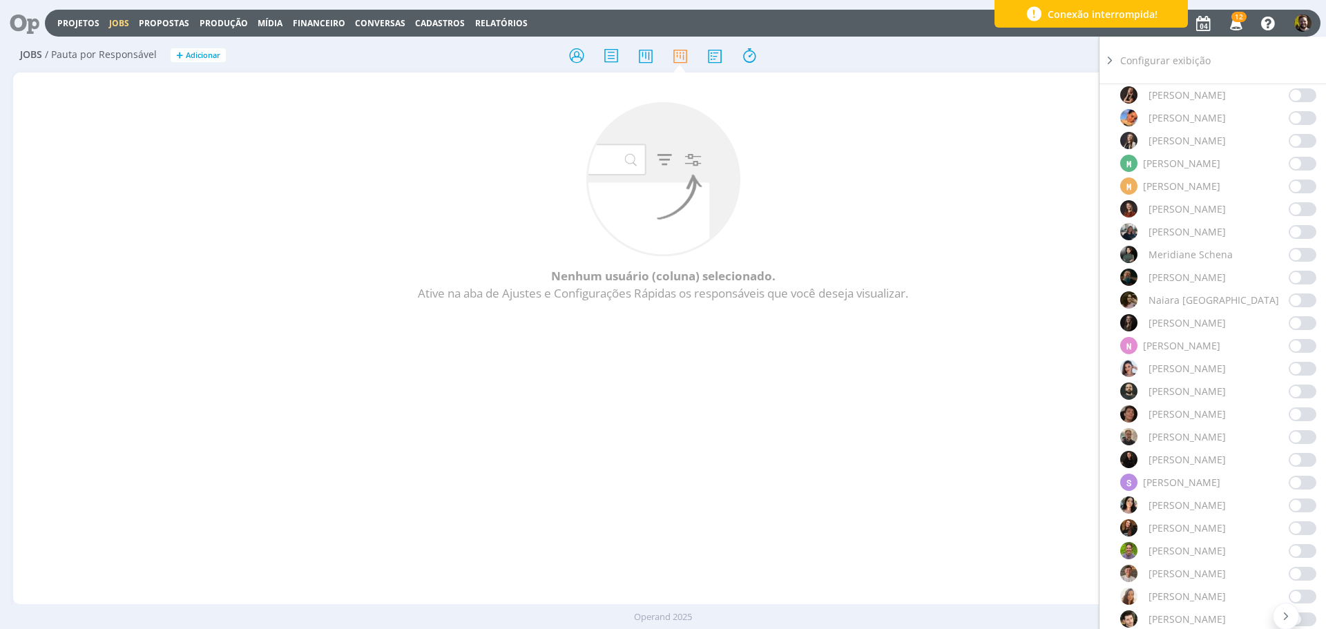
click at [1290, 433] on span at bounding box center [1302, 437] width 28 height 14
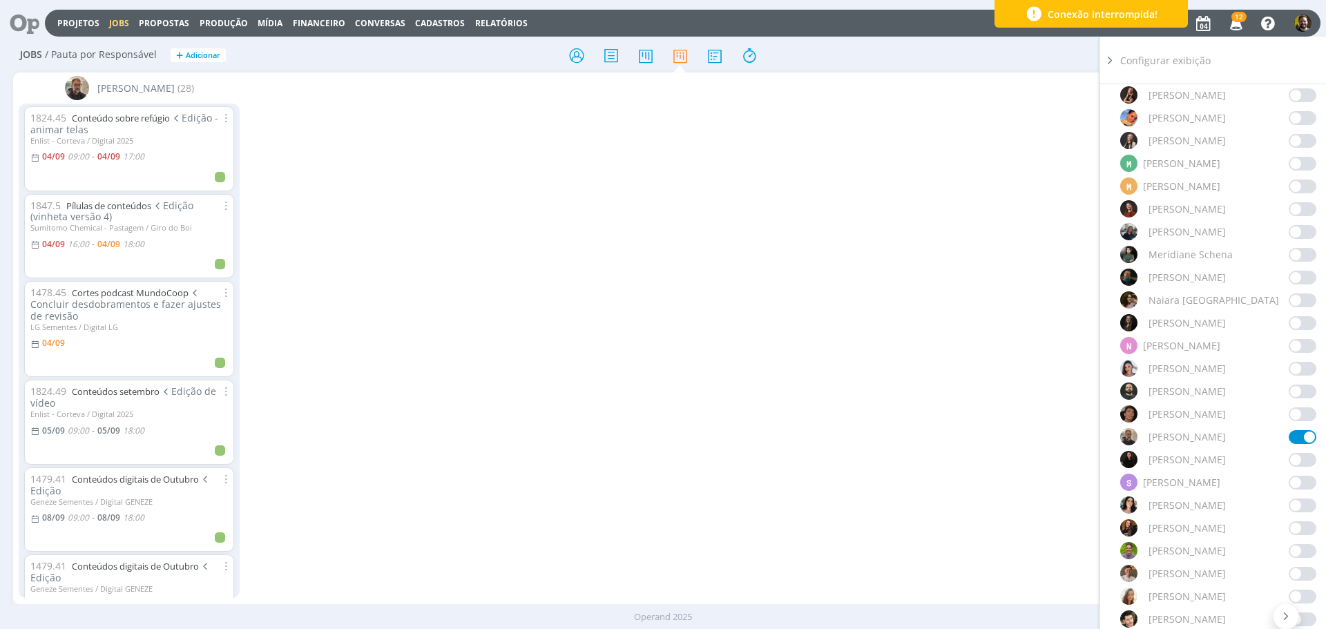
click at [1110, 63] on icon at bounding box center [1110, 60] width 14 height 15
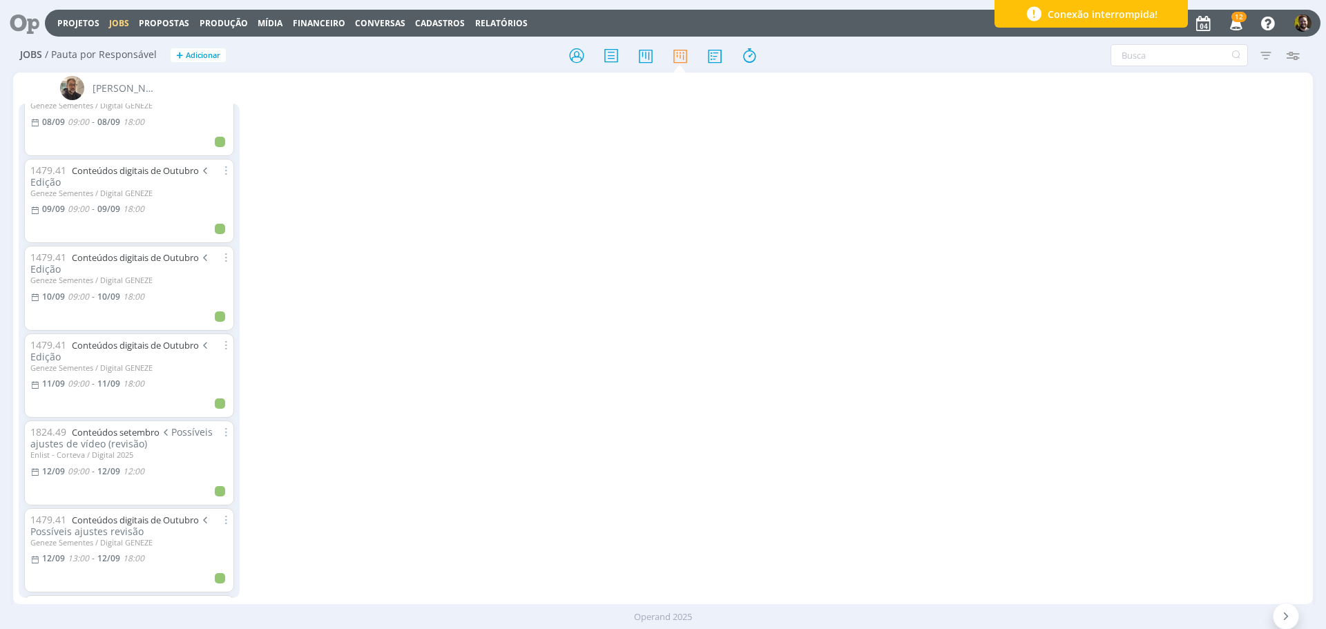
scroll to position [570, 0]
